Goal: Task Accomplishment & Management: Complete application form

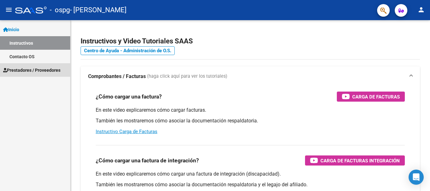
click at [17, 66] on link "Prestadores / Proveedores" at bounding box center [35, 70] width 70 height 14
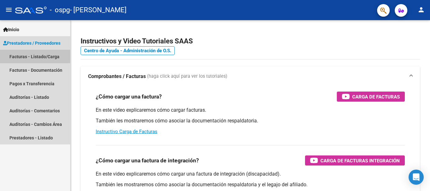
click at [24, 55] on link "Facturas - Listado/Carga" at bounding box center [35, 57] width 70 height 14
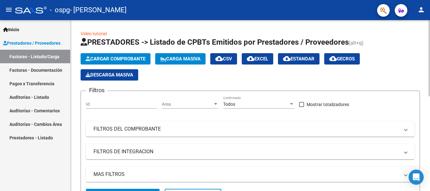
click at [430, 151] on div at bounding box center [430, 105] width 2 height 171
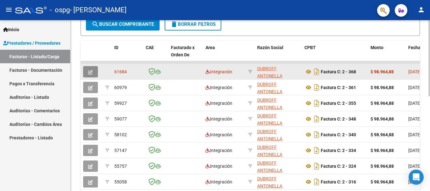
click at [91, 71] on icon "button" at bounding box center [90, 72] width 5 height 5
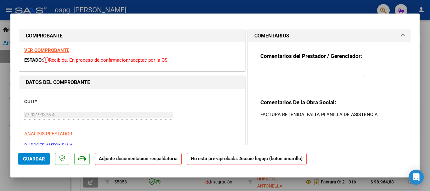
scroll to position [109, 0]
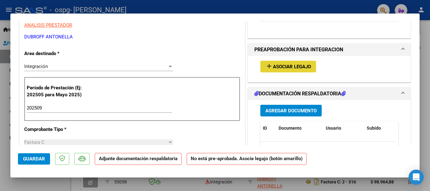
click at [292, 62] on button "add Asociar Legajo" at bounding box center [288, 67] width 56 height 12
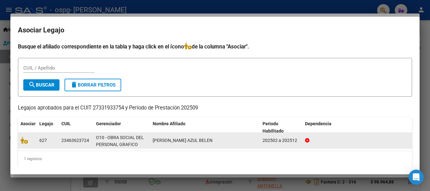
click at [20, 143] on datatable-body-cell at bounding box center [27, 140] width 19 height 15
click at [22, 142] on icon at bounding box center [24, 140] width 8 height 7
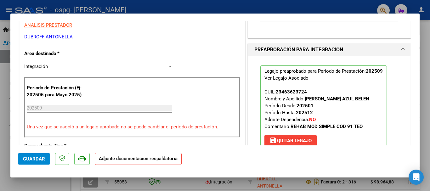
scroll to position [217, 0]
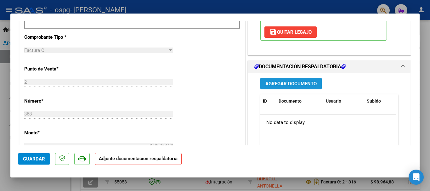
click at [295, 87] on span "Agregar Documento" at bounding box center [290, 84] width 51 height 6
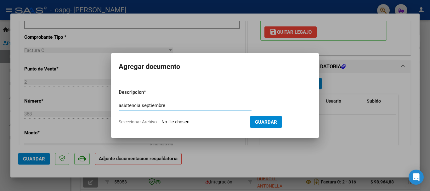
type input "asistencia septiembre"
click at [216, 122] on input "Seleccionar Archivo" at bounding box center [203, 122] width 83 height 6
type input "C:\fakepath\asistencia septiembre azul.jpg"
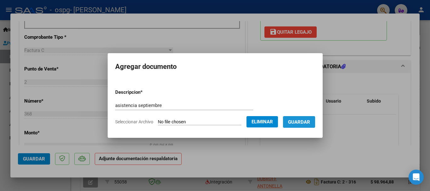
click at [299, 127] on button "Guardar" at bounding box center [299, 122] width 32 height 12
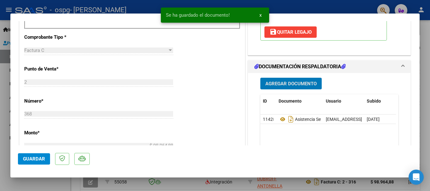
click at [31, 161] on span "Guardar" at bounding box center [34, 159] width 22 height 6
click at [430, 50] on div at bounding box center [215, 95] width 430 height 191
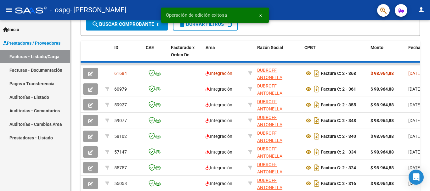
scroll to position [171, 0]
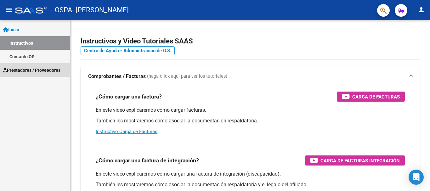
click at [23, 73] on span "Prestadores / Proveedores" at bounding box center [31, 70] width 57 height 7
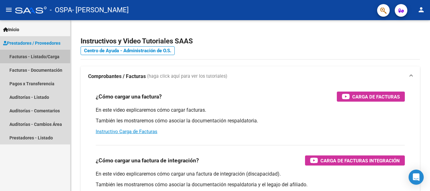
click at [34, 56] on link "Facturas - Listado/Carga" at bounding box center [35, 57] width 70 height 14
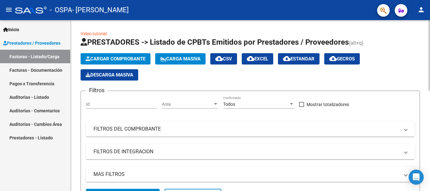
scroll to position [171, 0]
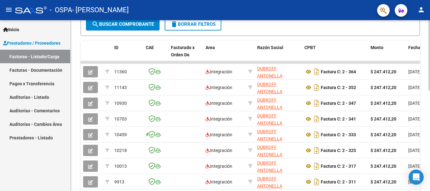
click at [430, 112] on div at bounding box center [430, 105] width 2 height 171
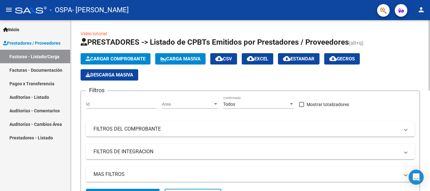
click at [430, 45] on div at bounding box center [430, 105] width 2 height 171
click at [129, 61] on span "Cargar Comprobante" at bounding box center [116, 59] width 60 height 6
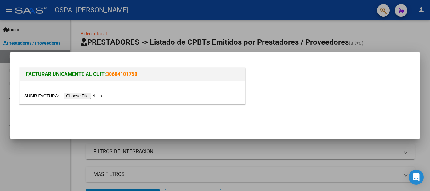
click at [96, 99] on div at bounding box center [132, 93] width 225 height 24
click at [94, 97] on input "file" at bounding box center [64, 96] width 80 height 7
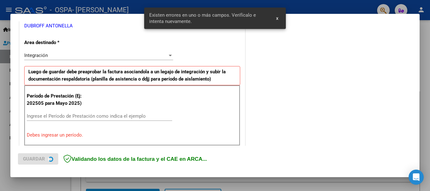
scroll to position [145, 0]
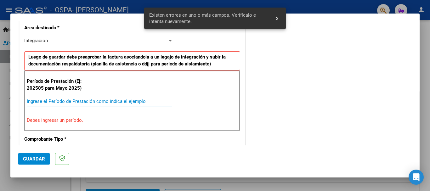
click at [41, 103] on input "Ingrese el Período de Prestación como indica el ejemplo" at bounding box center [99, 102] width 145 height 6
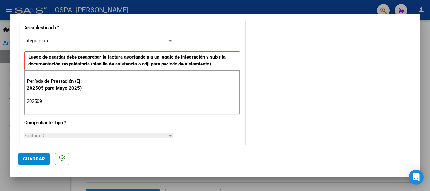
type input "202509"
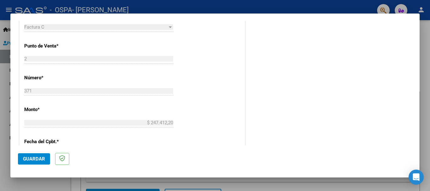
scroll to position [363, 0]
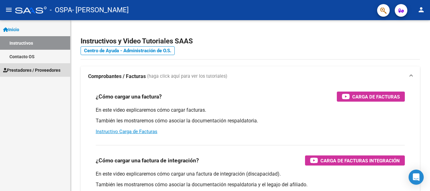
click at [48, 67] on span "Prestadores / Proveedores" at bounding box center [31, 70] width 57 height 7
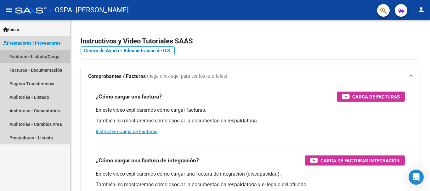
click at [49, 56] on link "Facturas - Listado/Carga" at bounding box center [35, 57] width 70 height 14
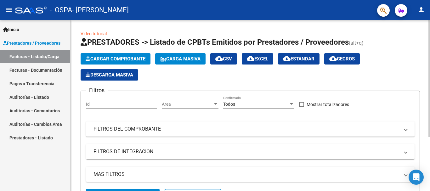
click at [430, 143] on div at bounding box center [430, 105] width 2 height 171
click at [430, 90] on div at bounding box center [430, 105] width 2 height 171
click at [100, 59] on span "Cargar Comprobante" at bounding box center [116, 59] width 60 height 6
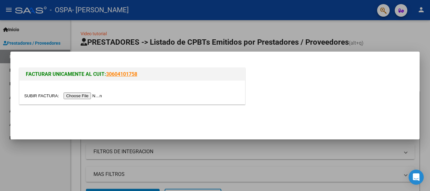
click at [89, 93] on input "file" at bounding box center [64, 96] width 80 height 7
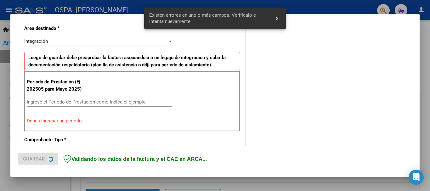
scroll to position [145, 0]
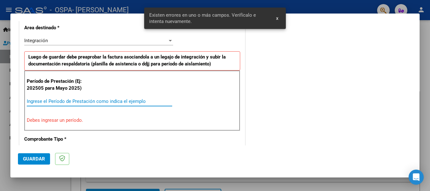
click at [128, 104] on input "Ingrese el Período de Prestación como indica el ejemplo" at bounding box center [99, 102] width 145 height 6
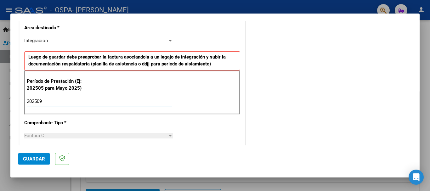
type input "202509"
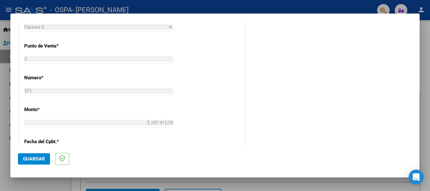
scroll to position [363, 0]
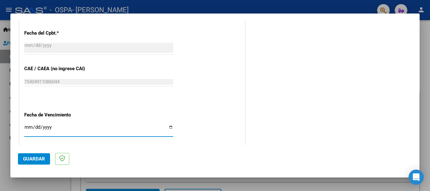
click at [169, 129] on input "Ingresar la fecha" at bounding box center [98, 130] width 149 height 10
type input "[DATE]"
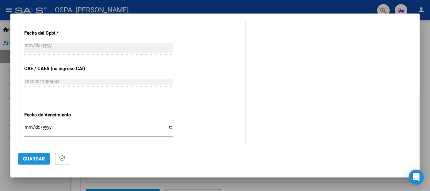
click at [34, 154] on button "Guardar" at bounding box center [34, 158] width 32 height 11
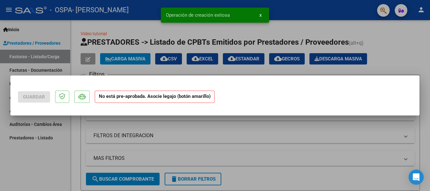
scroll to position [0, 0]
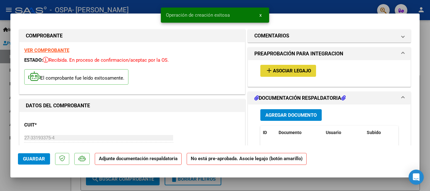
click at [301, 69] on span "Asociar Legajo" at bounding box center [292, 71] width 38 height 6
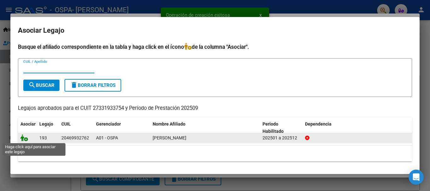
click at [26, 137] on icon at bounding box center [24, 137] width 8 height 7
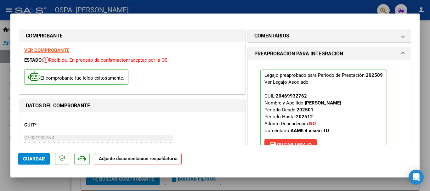
scroll to position [109, 0]
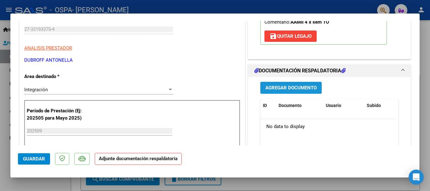
click at [309, 88] on span "Agregar Documento" at bounding box center [290, 88] width 51 height 6
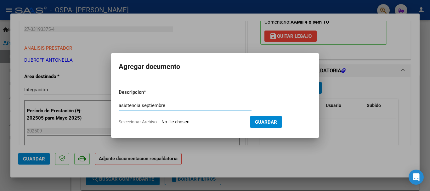
type input "asistencia septiembre"
click at [223, 119] on input "Seleccionar Archivo" at bounding box center [203, 122] width 83 height 6
type input "C:\fakepath\asistencia giovanelli septiembre.jpg"
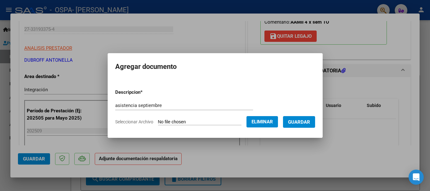
click at [302, 120] on span "Guardar" at bounding box center [299, 122] width 22 height 6
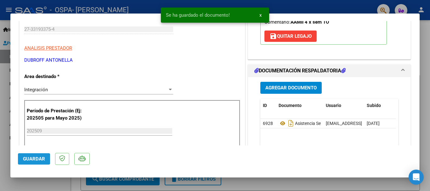
click at [28, 160] on span "Guardar" at bounding box center [34, 159] width 22 height 6
click at [430, 69] on div at bounding box center [215, 95] width 430 height 191
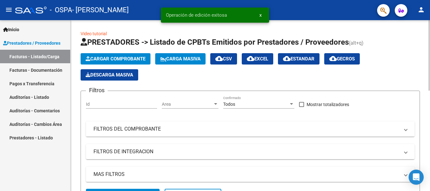
scroll to position [171, 0]
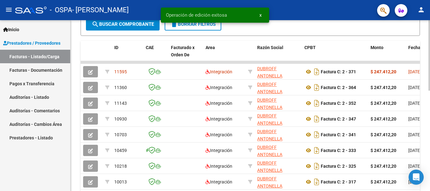
click at [430, 120] on div at bounding box center [430, 105] width 2 height 171
